Goal: Task Accomplishment & Management: Use online tool/utility

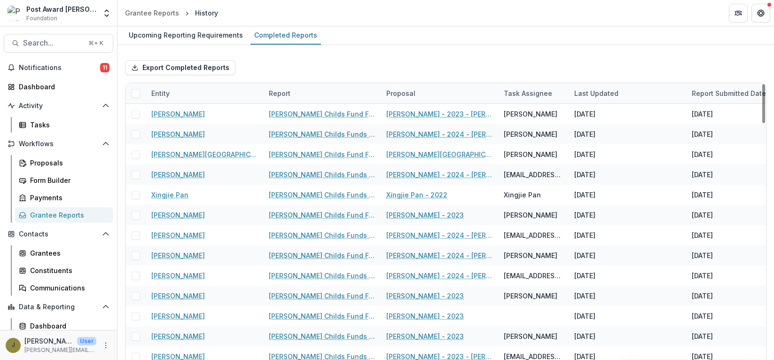
click at [40, 218] on div "Grantee Reports" at bounding box center [68, 215] width 76 height 10
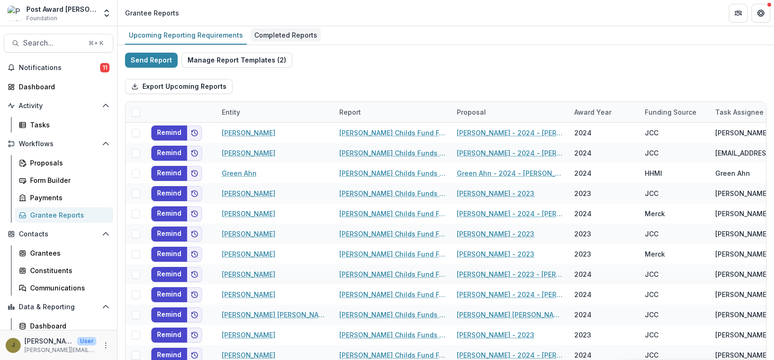
click at [280, 37] on div "Completed Reports" at bounding box center [285, 35] width 70 height 14
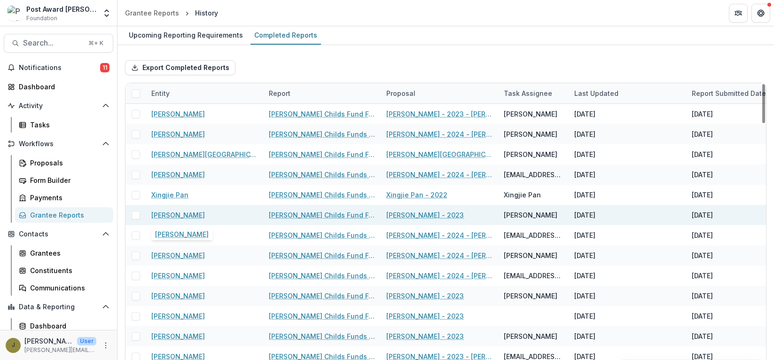
scroll to position [0, 0]
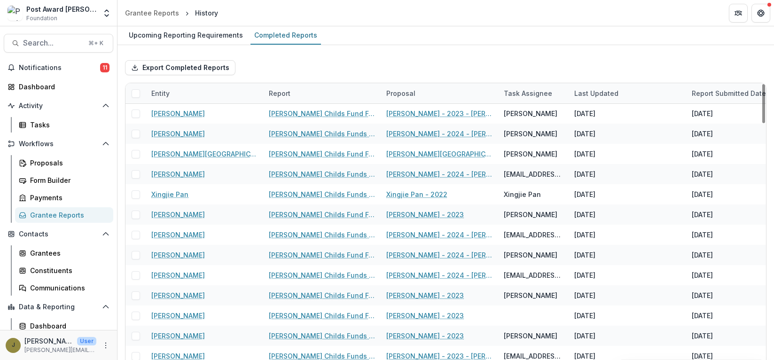
click at [160, 87] on div "Entity" at bounding box center [204, 93] width 117 height 20
click at [168, 112] on input at bounding box center [203, 114] width 113 height 15
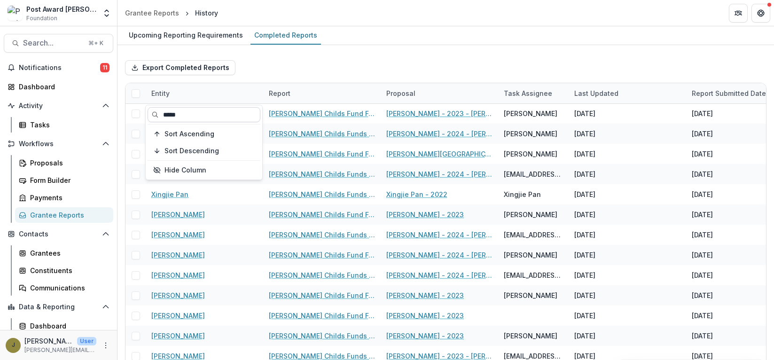
scroll to position [0, 0]
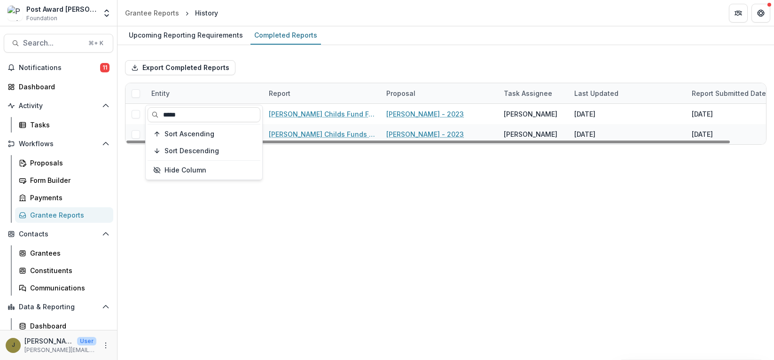
type input "*****"
click at [315, 71] on div "Export Completed Reports" at bounding box center [445, 68] width 641 height 30
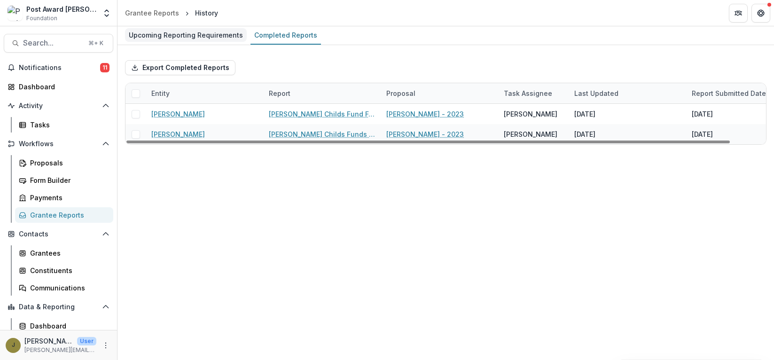
click at [143, 33] on div "Upcoming Reporting Requirements" at bounding box center [186, 35] width 122 height 14
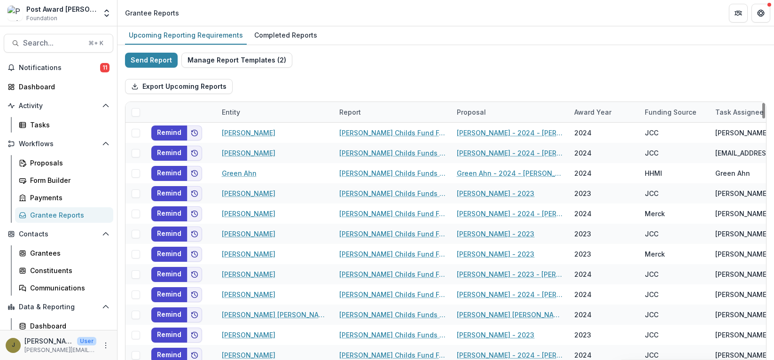
click at [237, 112] on div "Entity" at bounding box center [231, 112] width 30 height 10
click at [239, 132] on input at bounding box center [274, 133] width 113 height 15
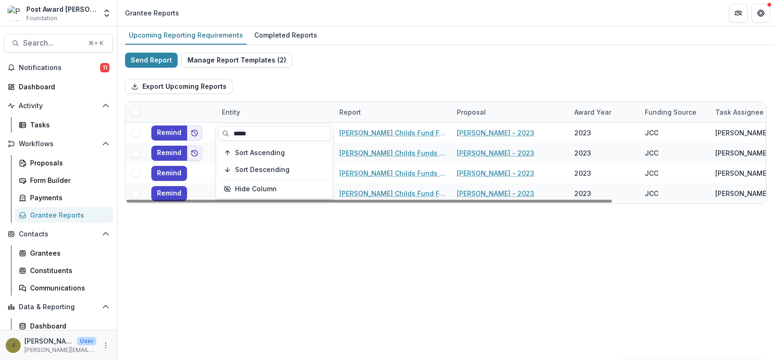
type input "*****"
click at [351, 89] on div "Export Upcoming Reports" at bounding box center [445, 86] width 641 height 30
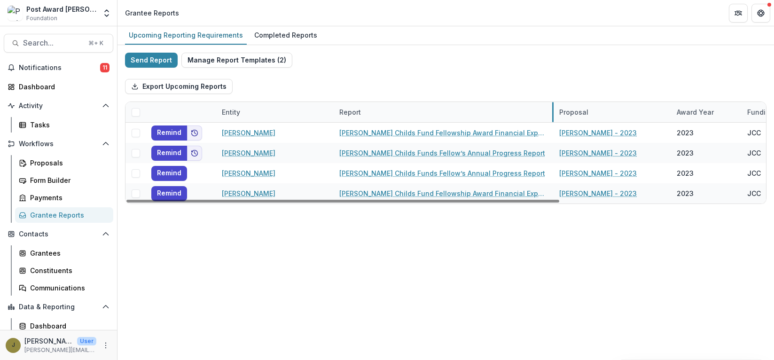
drag, startPoint x: 449, startPoint y: 111, endPoint x: 552, endPoint y: 114, distance: 102.4
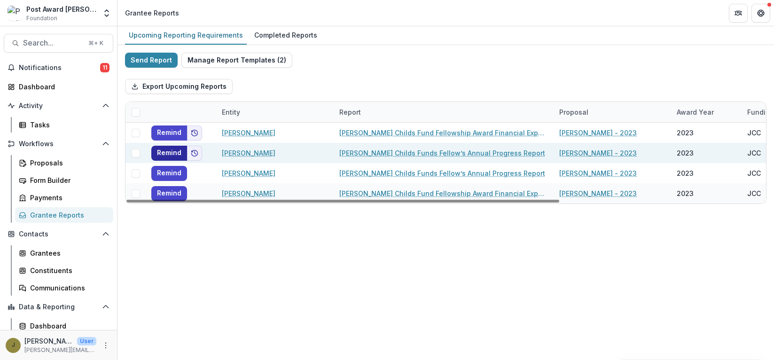
click at [163, 154] on button "Remind" at bounding box center [169, 153] width 36 height 15
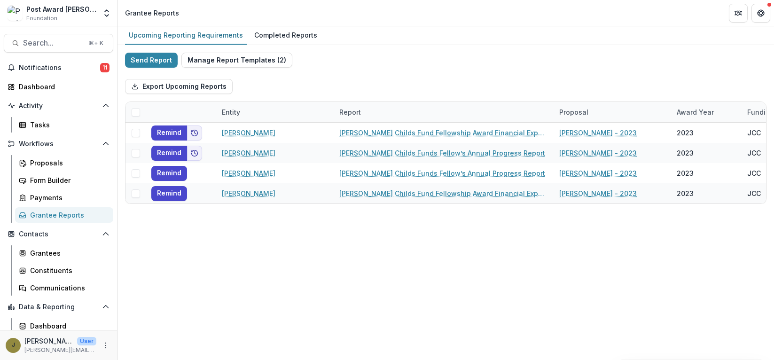
scroll to position [21, 0]
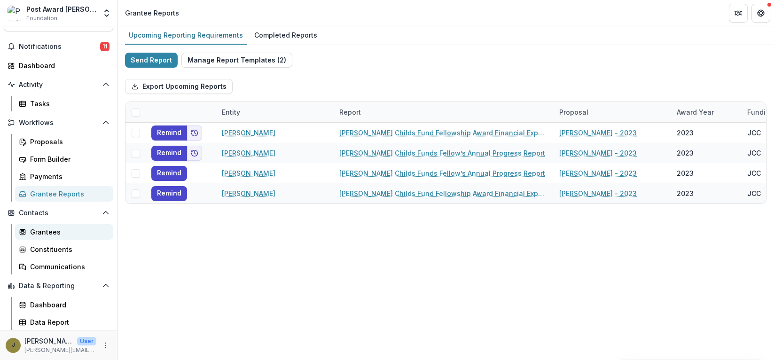
click at [47, 231] on div "Grantees" at bounding box center [68, 232] width 76 height 10
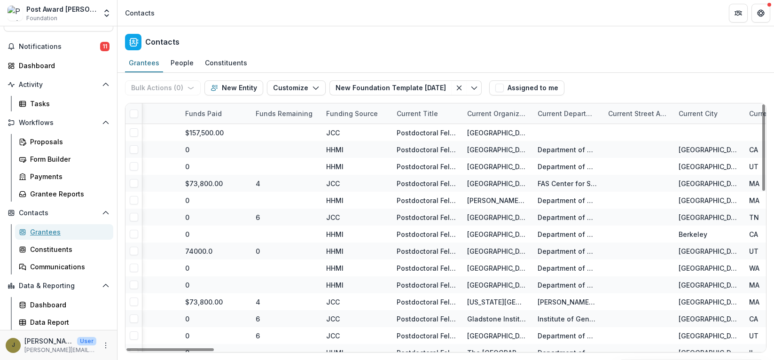
scroll to position [0, 2553]
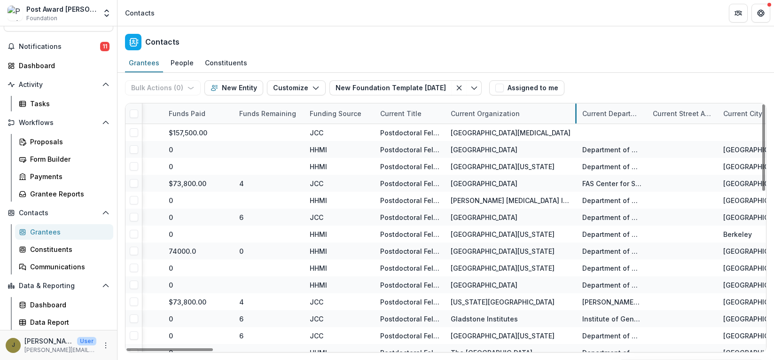
drag, startPoint x: 515, startPoint y: 114, endPoint x: 627, endPoint y: 114, distance: 112.3
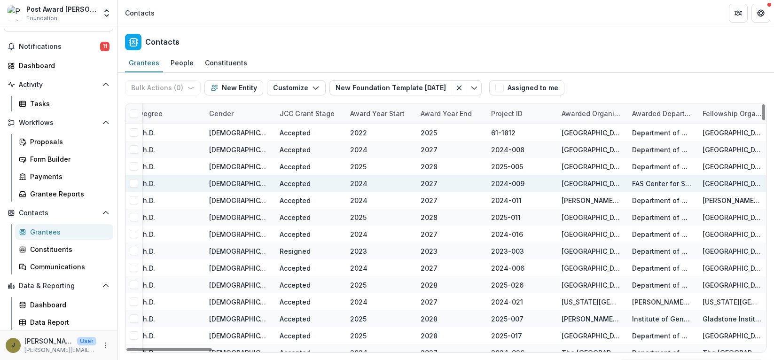
scroll to position [0, 369]
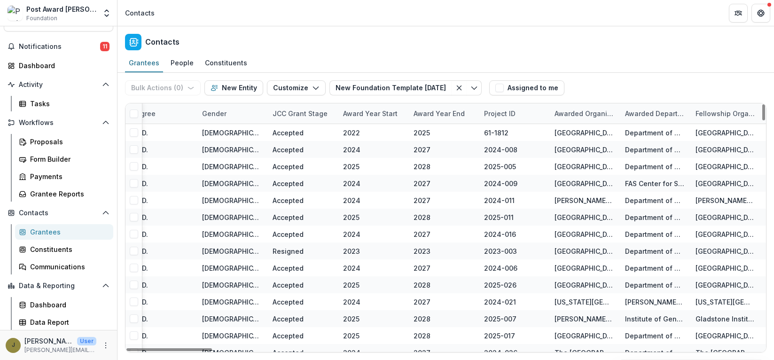
click at [357, 110] on div "Award Year Start" at bounding box center [370, 113] width 66 height 10
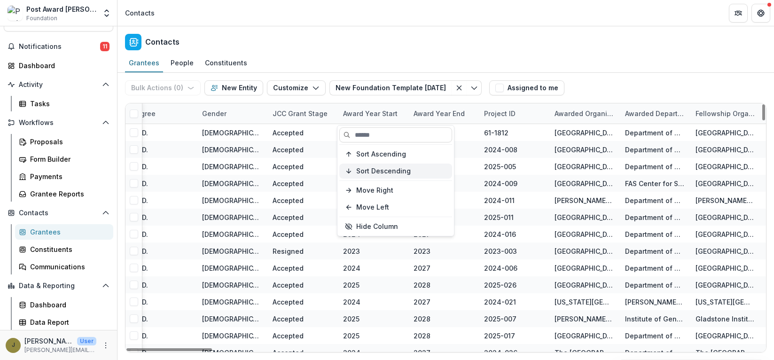
click at [377, 166] on button "Sort Descending" at bounding box center [395, 170] width 113 height 15
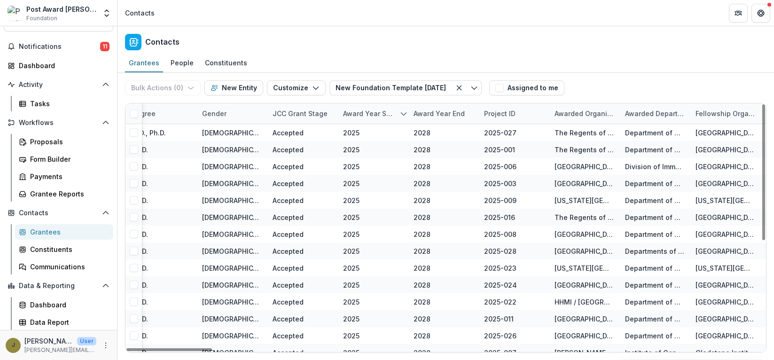
click at [427, 45] on div "Contacts" at bounding box center [445, 40] width 656 height 28
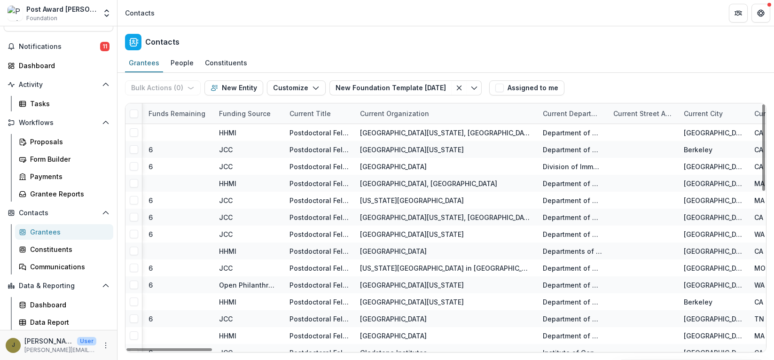
scroll to position [0, 2655]
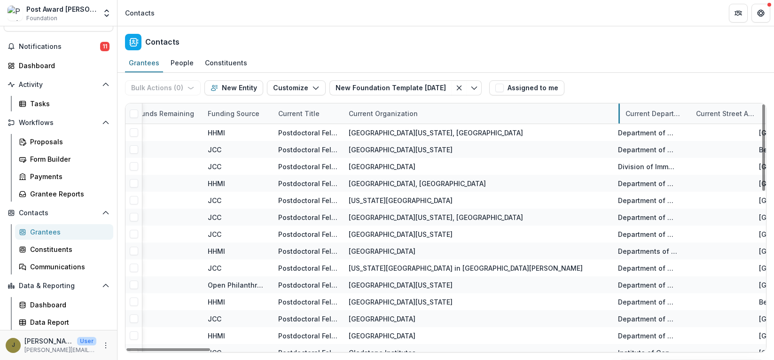
drag, startPoint x: 525, startPoint y: 113, endPoint x: 622, endPoint y: 114, distance: 97.2
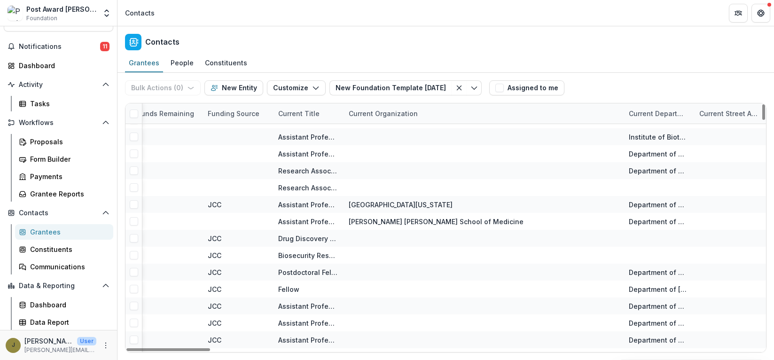
scroll to position [3261, 2655]
